Goal: Transaction & Acquisition: Obtain resource

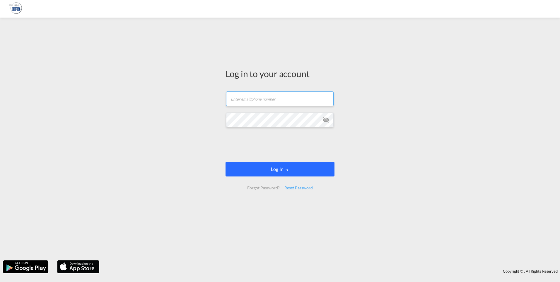
type input "o.metayer@france-ifbgroup.net"
click at [272, 171] on button "Log In" at bounding box center [280, 169] width 109 height 15
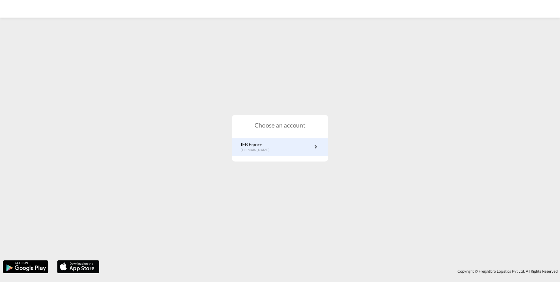
click at [254, 149] on p "fr.portal.ifb.com" at bounding box center [258, 150] width 35 height 5
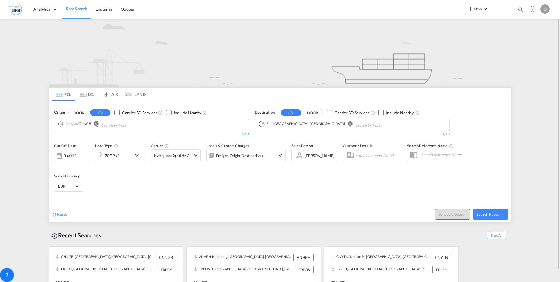
click at [98, 125] on md-icon "Remove" at bounding box center [96, 123] width 4 height 4
type input "PASIR"
click at [93, 138] on div "[GEOGRAPHIC_DATA], [GEOGRAPHIC_DATA] MYPGU" at bounding box center [103, 139] width 111 height 18
click at [116, 158] on div "20GP x1" at bounding box center [112, 156] width 15 height 8
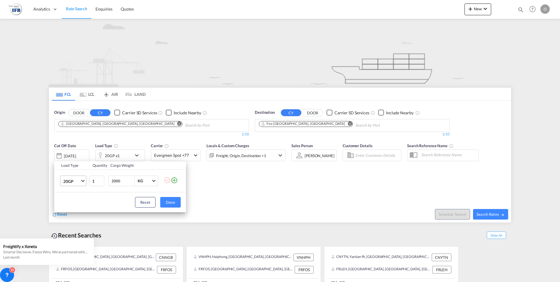
click at [71, 179] on span "20GP" at bounding box center [71, 181] width 17 height 6
click at [69, 195] on div "40GP" at bounding box center [68, 195] width 10 height 6
click at [168, 202] on button "Done" at bounding box center [170, 202] width 21 height 11
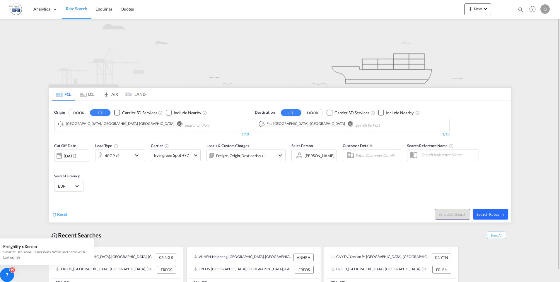
click at [485, 215] on span "Search Rates" at bounding box center [491, 214] width 28 height 5
type input "MYPGU to FRFOS / [DATE]"
